Goal: Task Accomplishment & Management: Use online tool/utility

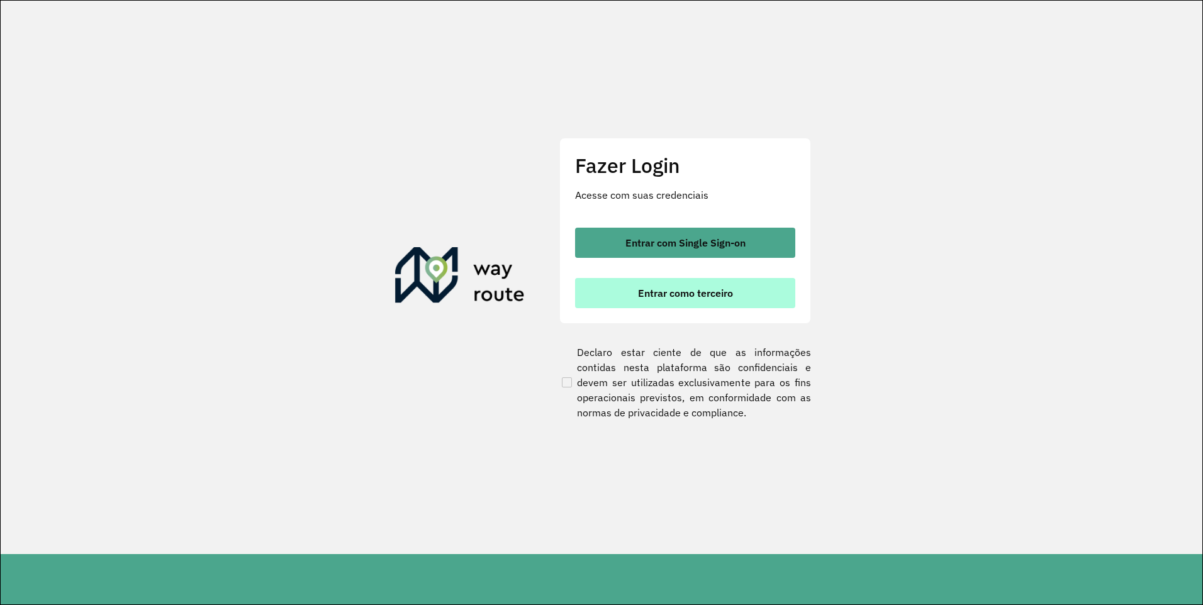
click at [702, 296] on span "Entrar como terceiro" at bounding box center [685, 293] width 95 height 10
